Goal: Task Accomplishment & Management: Complete application form

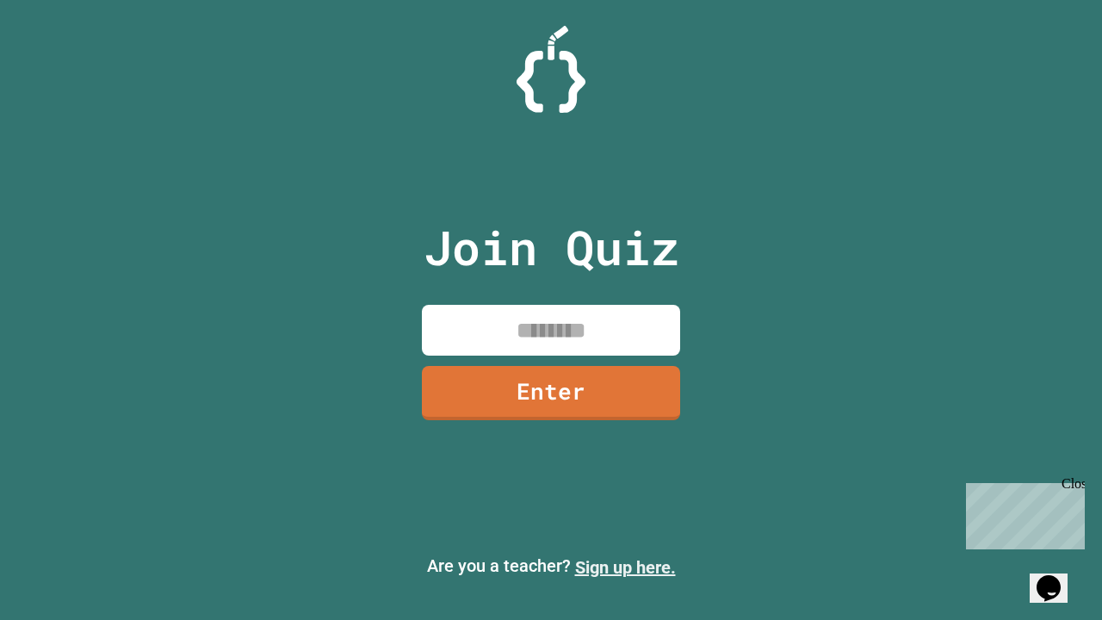
click at [625, 567] on link "Sign up here." at bounding box center [625, 567] width 101 height 21
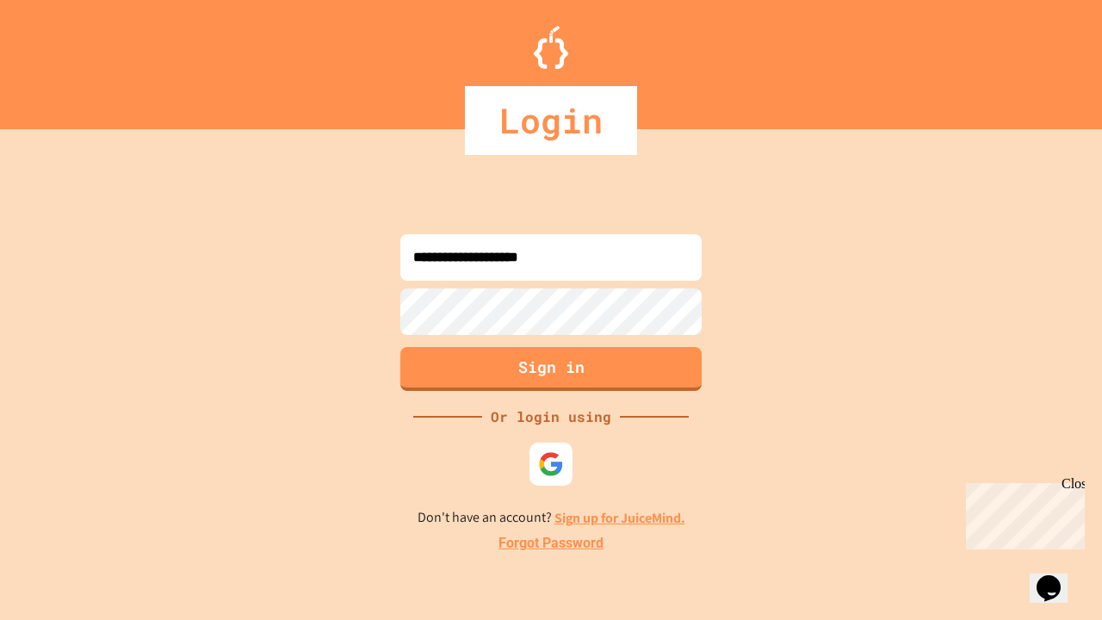
type input "**********"
